Goal: Register for event/course

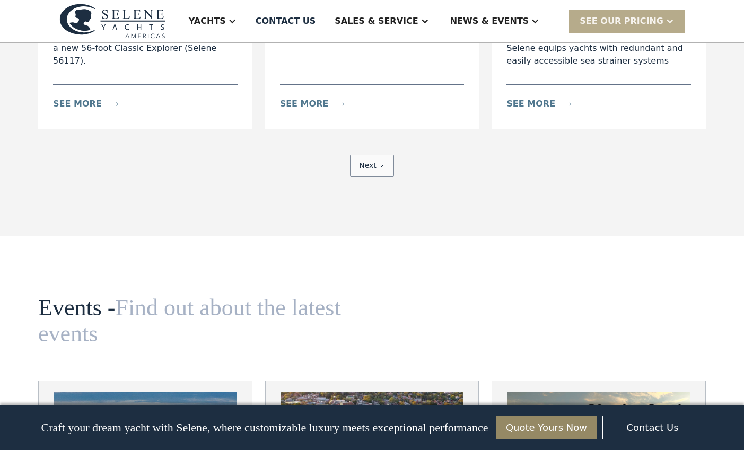
scroll to position [3552, 0]
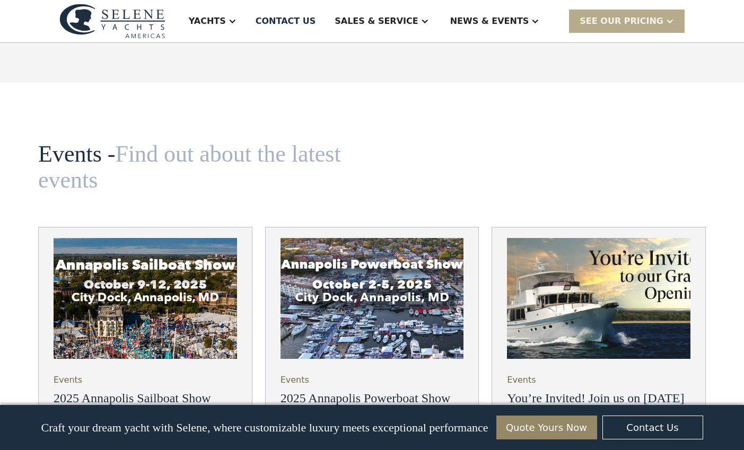
click at [551, 391] on h3 "You’re Invited! Join us on [DATE] for the Grand Opening of Selene Yachts [GEOGR…" at bounding box center [598, 414] width 183 height 46
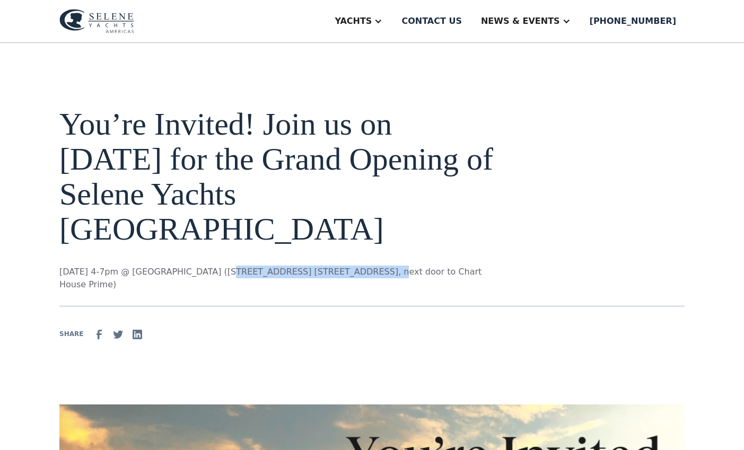
drag, startPoint x: 208, startPoint y: 272, endPoint x: 331, endPoint y: 275, distance: 123.0
click at [331, 275] on p "[DATE] 4-7pm @ [GEOGRAPHIC_DATA] ([STREET_ADDRESS] [STREET_ADDRESS], next door …" at bounding box center [279, 278] width 441 height 25
copy p "([STREET_ADDRESS] [STREET_ADDRESS]"
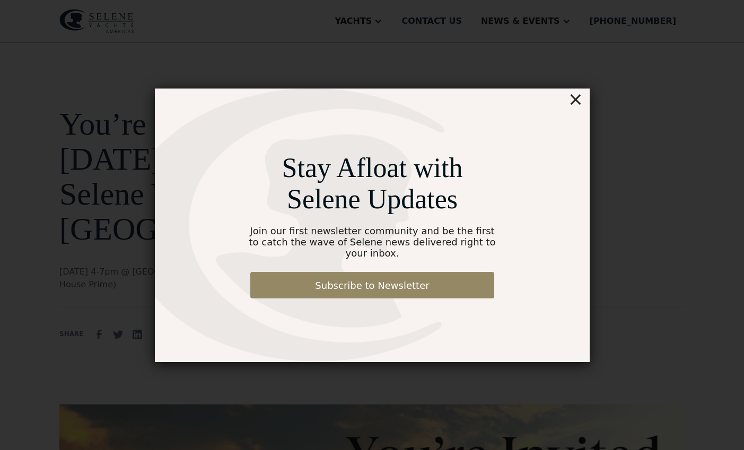
click at [579, 108] on div "×" at bounding box center [574, 99] width 15 height 21
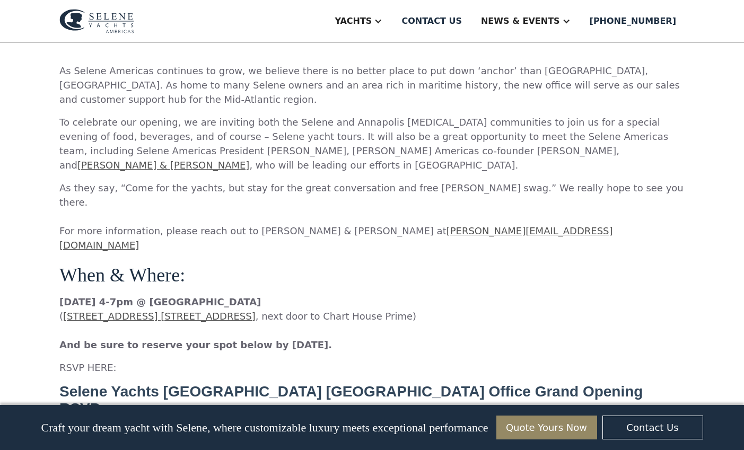
scroll to position [689, 0]
click at [192, 389] on h1 "Selene Yachts [GEOGRAPHIC_DATA] [GEOGRAPHIC_DATA] Office Grand Opening RSVP" at bounding box center [371, 399] width 625 height 34
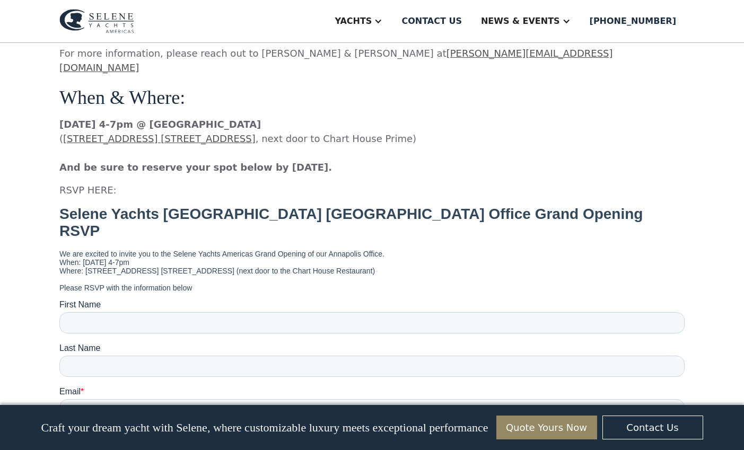
scroll to position [848, 0]
